Goal: Task Accomplishment & Management: Complete application form

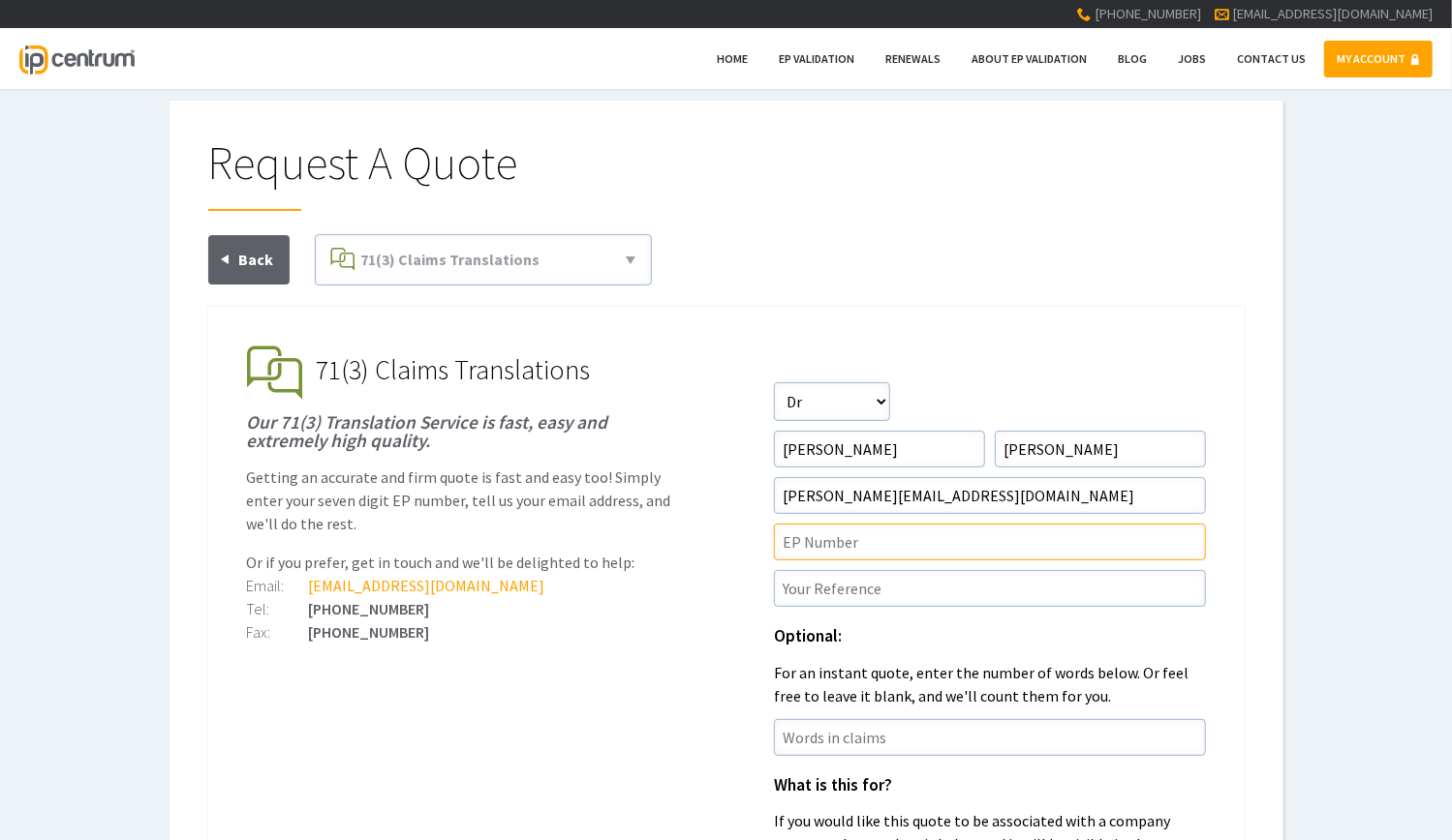
click at [943, 546] on input"] "text" at bounding box center [989, 541] width 431 height 37
paste input"] "4294265"
type input"] "4294265"
click at [1022, 589] on input"] "text" at bounding box center [989, 588] width 431 height 37
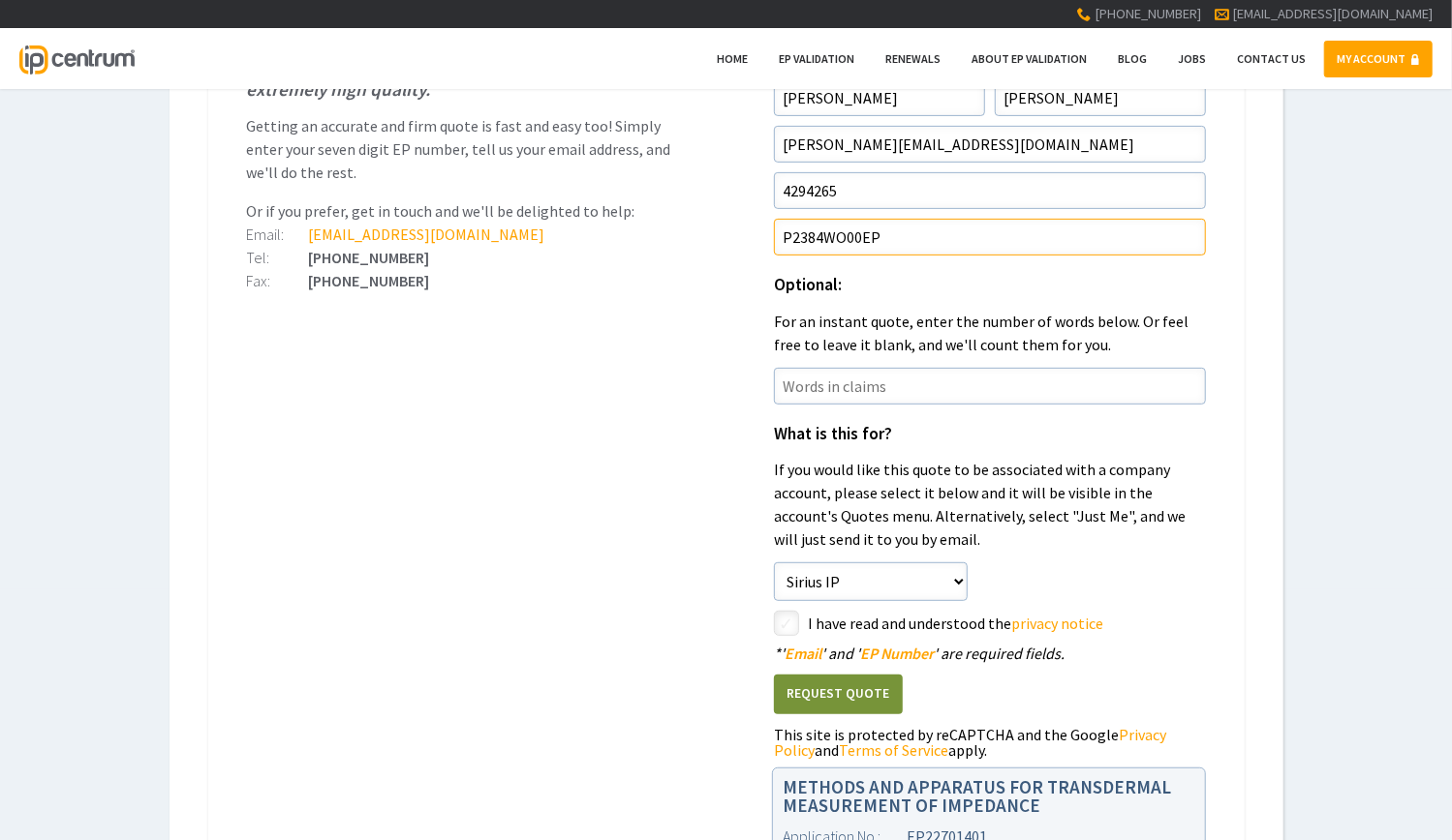
scroll to position [365, 0]
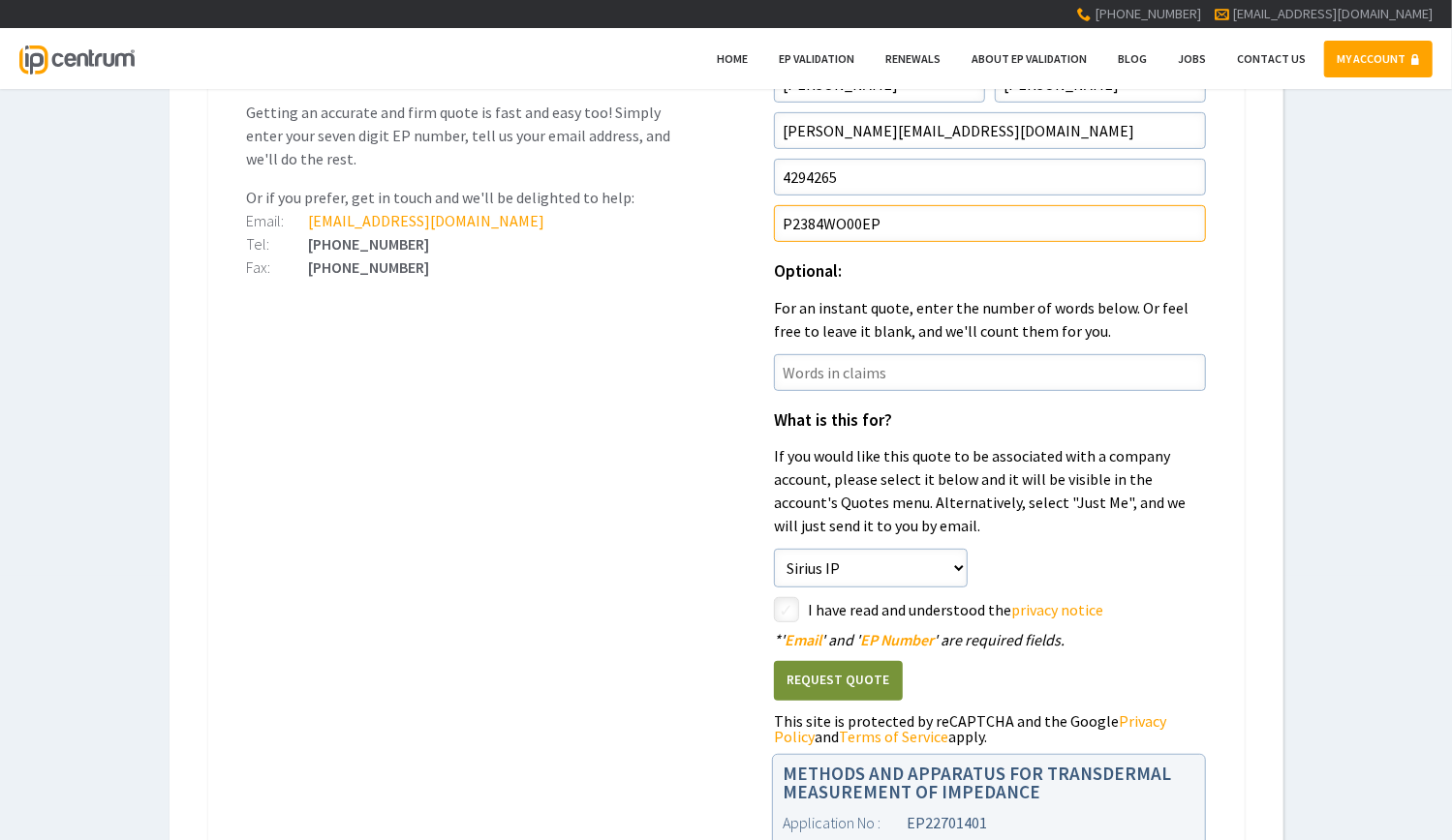
type input"] "P2384WO00EP"
click at [778, 617] on input"] "checkbox" at bounding box center [788, 611] width 23 height 23
checkbox input"] "true"
click at [853, 691] on button "Request Quote" at bounding box center [838, 681] width 129 height 40
